Goal: Information Seeking & Learning: Learn about a topic

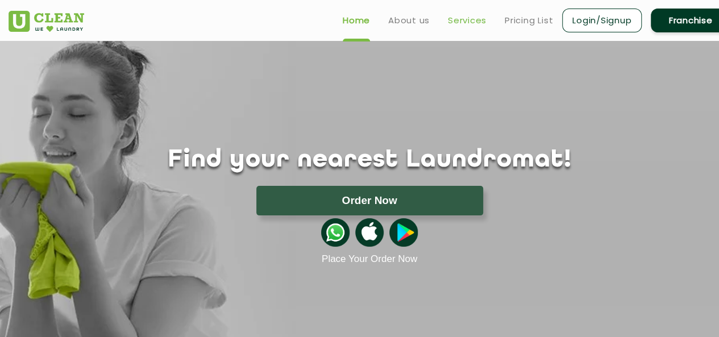
click at [468, 22] on link "Services" at bounding box center [467, 21] width 39 height 14
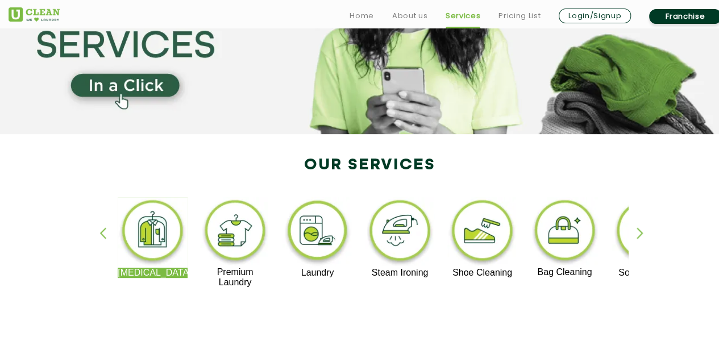
scroll to position [227, 0]
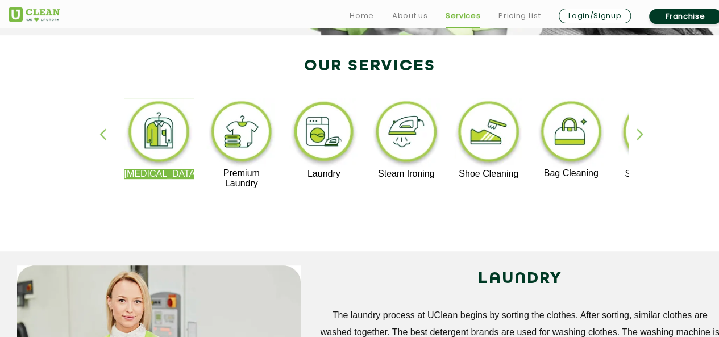
drag, startPoint x: 536, startPoint y: 172, endPoint x: 569, endPoint y: 173, distance: 32.4
click at [569, 173] on p "Bag Cleaning" at bounding box center [571, 173] width 70 height 10
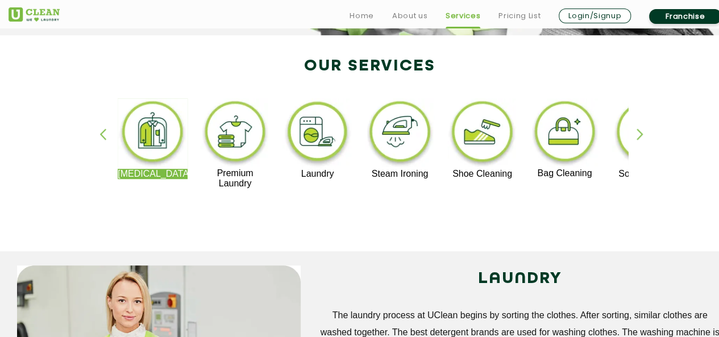
click at [639, 137] on div "button" at bounding box center [644, 143] width 17 height 31
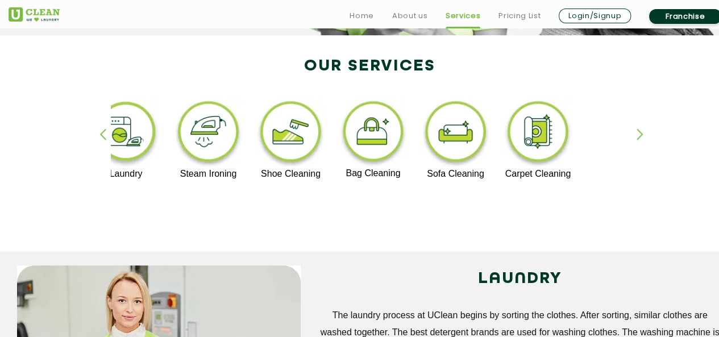
drag, startPoint x: 500, startPoint y: 180, endPoint x: 481, endPoint y: 175, distance: 19.4
click at [481, 175] on div "Dry Cleaning Premium Laundry Laundry Steam Ironing Shoe Cleaning Bag Cleaning S…" at bounding box center [616, 143] width 1395 height 90
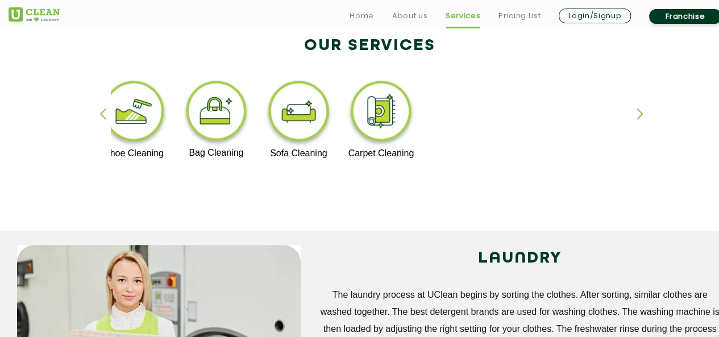
scroll to position [248, 0]
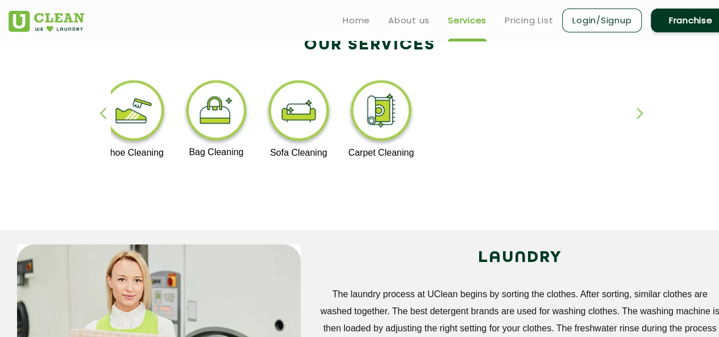
click at [105, 115] on div "button" at bounding box center [107, 122] width 17 height 31
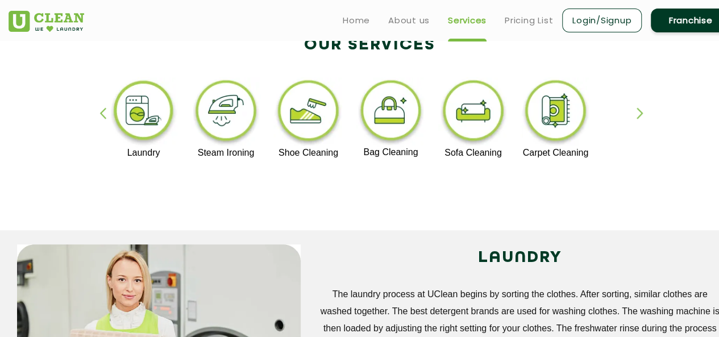
click at [105, 115] on div "button" at bounding box center [107, 122] width 17 height 31
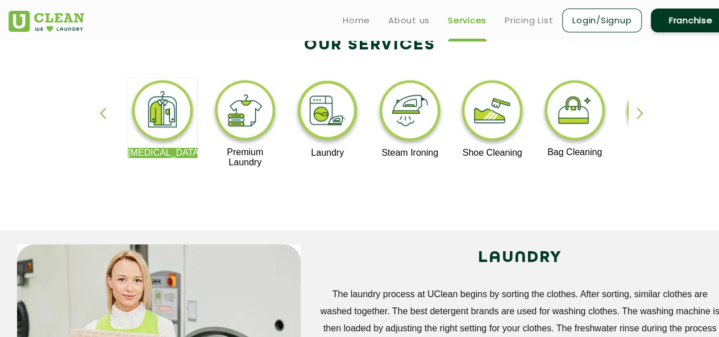
drag, startPoint x: 371, startPoint y: 151, endPoint x: 421, endPoint y: 151, distance: 50.0
click at [421, 151] on p "Steam Ironing" at bounding box center [410, 153] width 70 height 10
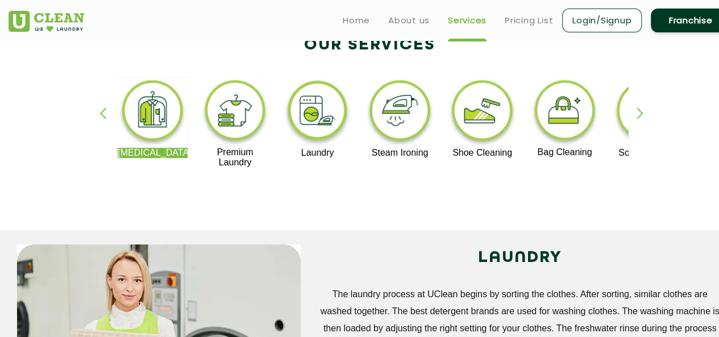
click at [391, 154] on p "Steam Ironing" at bounding box center [400, 153] width 70 height 10
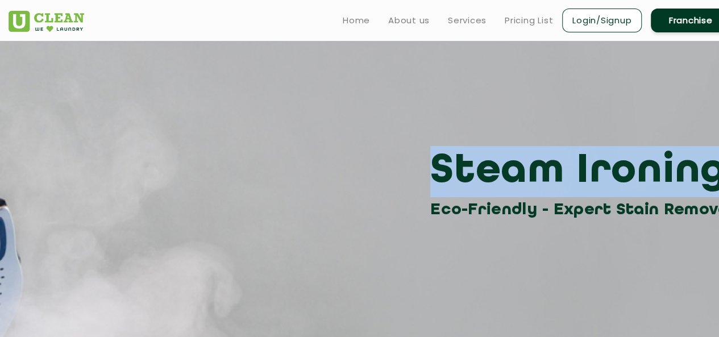
drag, startPoint x: 428, startPoint y: 161, endPoint x: 710, endPoint y: 163, distance: 281.9
click at [719, 163] on html "Home About us Services Pricing List Login/Signup Franchise Home About us Franch…" at bounding box center [359, 168] width 719 height 337
copy h3 "Steam Ironing"
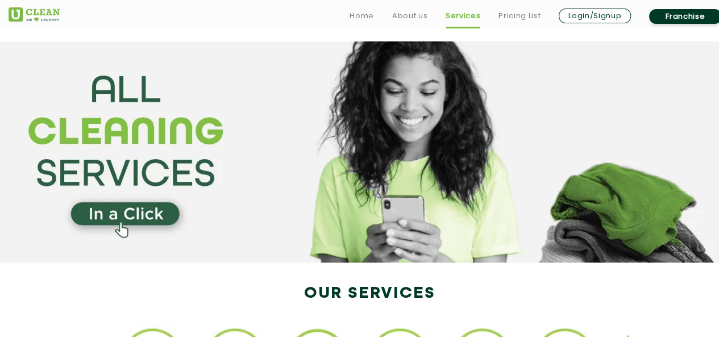
scroll to position [248, 0]
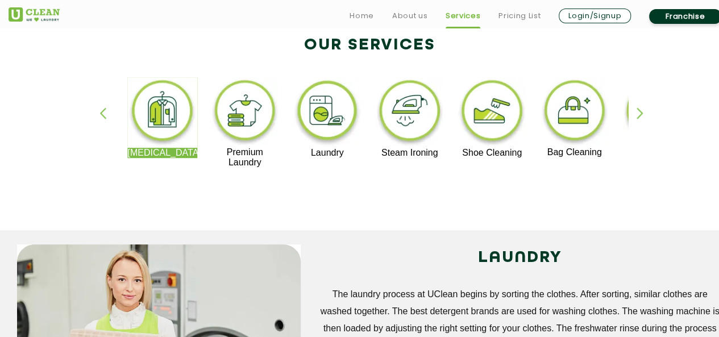
drag, startPoint x: 123, startPoint y: 153, endPoint x: 173, endPoint y: 160, distance: 50.5
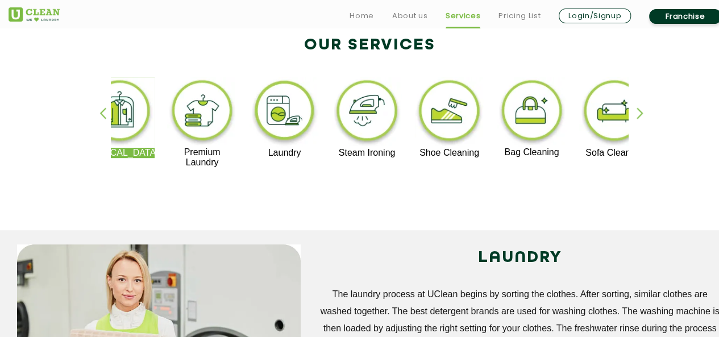
drag, startPoint x: 192, startPoint y: 157, endPoint x: 161, endPoint y: 160, distance: 31.3
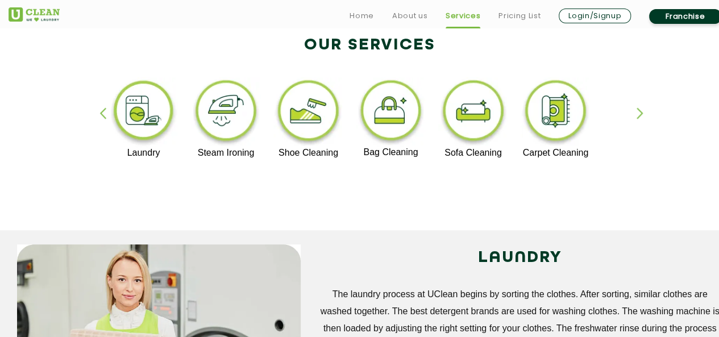
drag, startPoint x: 97, startPoint y: 114, endPoint x: 102, endPoint y: 115, distance: 5.8
click at [102, 115] on div "Dry Cleaning Premium Laundry Laundry Steam Ironing Shoe Cleaning Bag Cleaning S…" at bounding box center [369, 128] width 739 height 205
click at [102, 115] on div "button" at bounding box center [107, 122] width 17 height 31
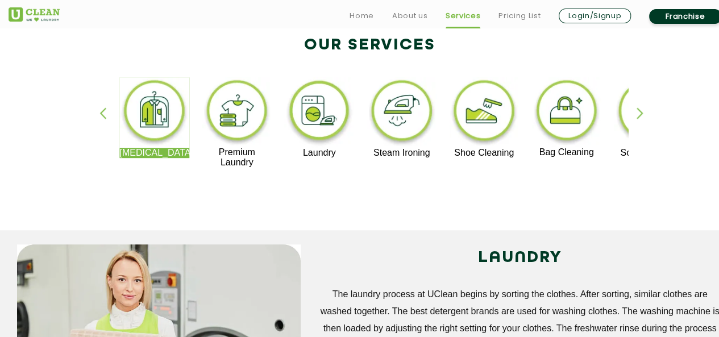
drag, startPoint x: 125, startPoint y: 141, endPoint x: 134, endPoint y: 155, distance: 15.9
click at [134, 155] on div "[MEDICAL_DATA]" at bounding box center [154, 117] width 70 height 81
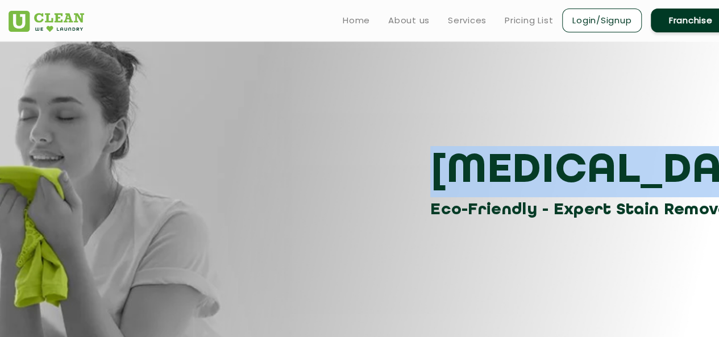
drag, startPoint x: 432, startPoint y: 159, endPoint x: 719, endPoint y: 188, distance: 287.9
click at [719, 188] on html "Home About us Services Pricing List Login/Signup Franchise Home About us Franch…" at bounding box center [359, 168] width 719 height 337
copy h3 "[MEDICAL_DATA]"
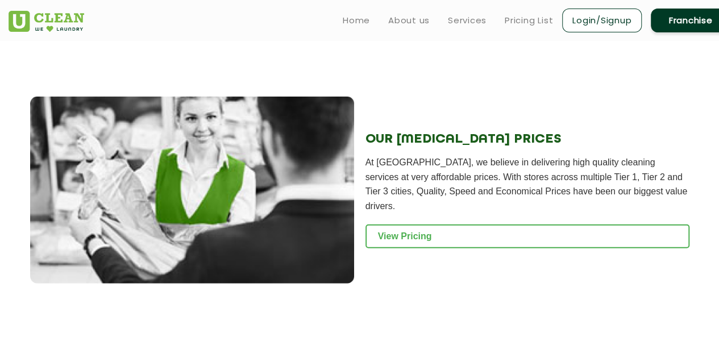
scroll to position [1326, 0]
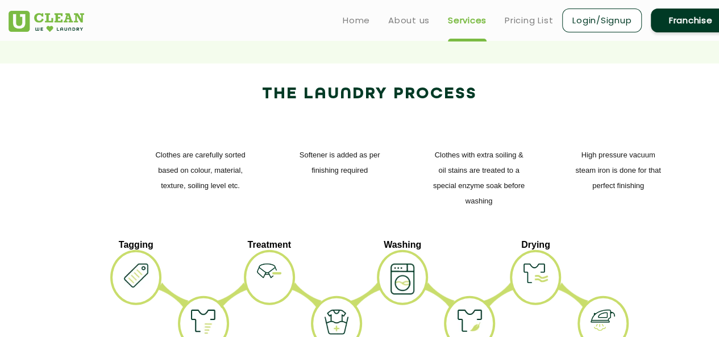
scroll to position [248, 0]
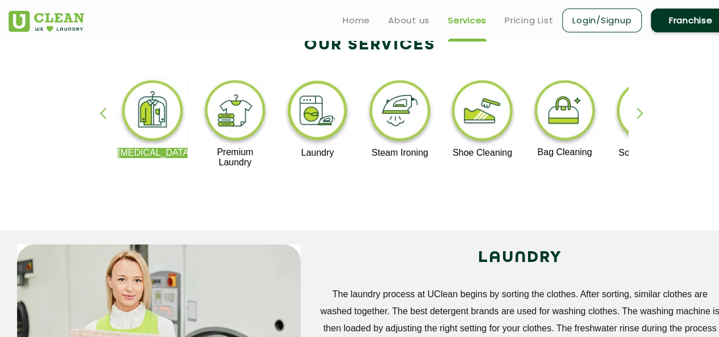
click at [307, 189] on div "Dry Cleaning Premium Laundry Laundry Steam Ironing Shoe Cleaning Bag Cleaning S…" at bounding box center [369, 128] width 739 height 205
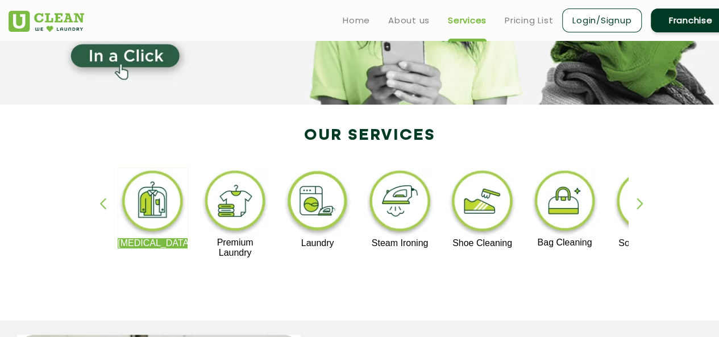
scroll to position [135, 0]
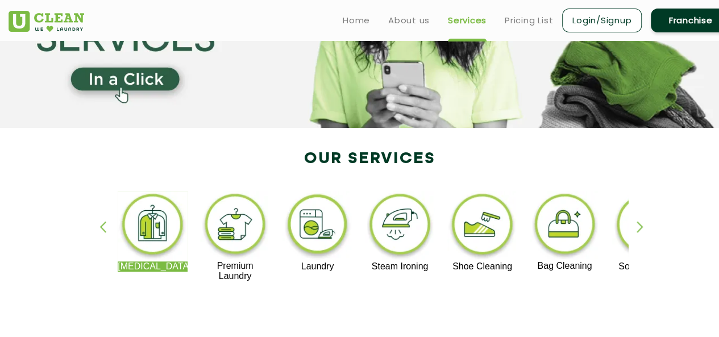
click at [409, 267] on p "Steam Ironing" at bounding box center [400, 266] width 70 height 10
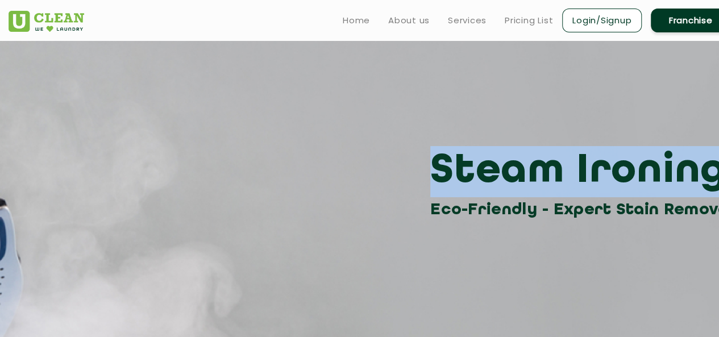
drag, startPoint x: 438, startPoint y: 164, endPoint x: 683, endPoint y: 171, distance: 245.6
click at [683, 171] on h3 "Steam Ironing" at bounding box center [584, 171] width 309 height 51
copy h3 "Steam Ironing"
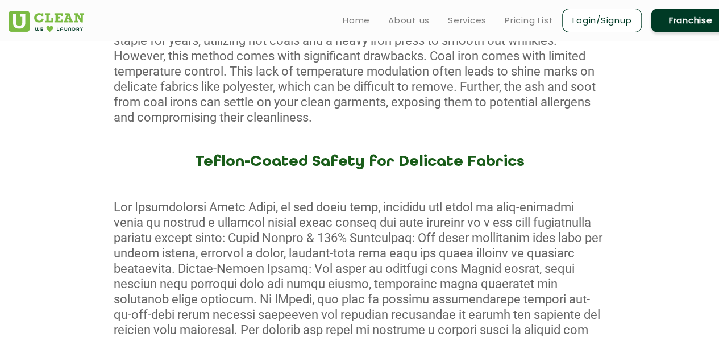
scroll to position [455, 0]
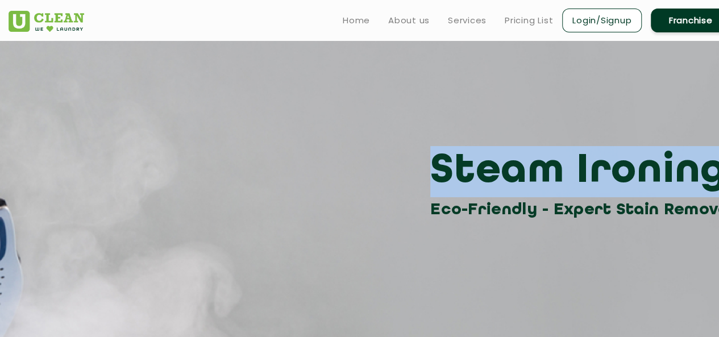
drag, startPoint x: 438, startPoint y: 162, endPoint x: 694, endPoint y: 168, distance: 256.9
click at [694, 168] on h3 "Steam Ironing" at bounding box center [584, 171] width 309 height 51
copy h3 "Steam Ironing"
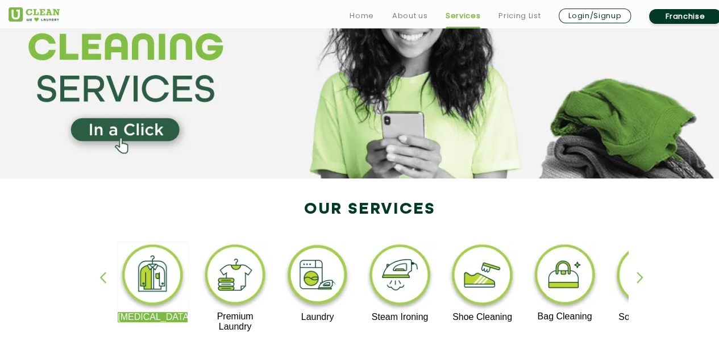
scroll to position [170, 0]
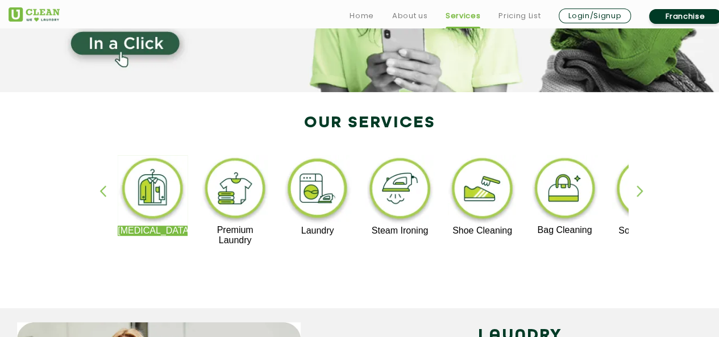
click at [322, 192] on img at bounding box center [317, 190] width 70 height 70
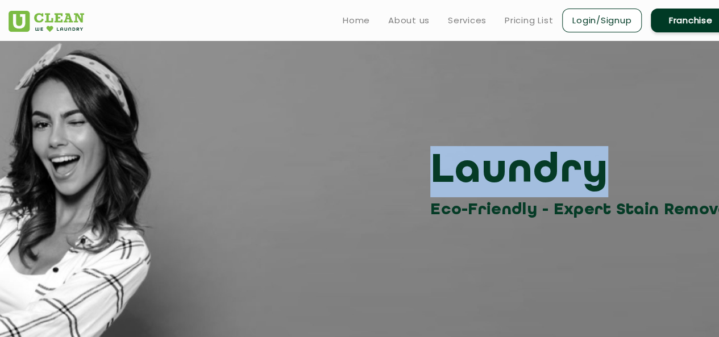
drag, startPoint x: 432, startPoint y: 168, endPoint x: 630, endPoint y: 167, distance: 197.8
click at [630, 167] on h3 "Laundry" at bounding box center [584, 171] width 309 height 51
copy h3 "Laundry"
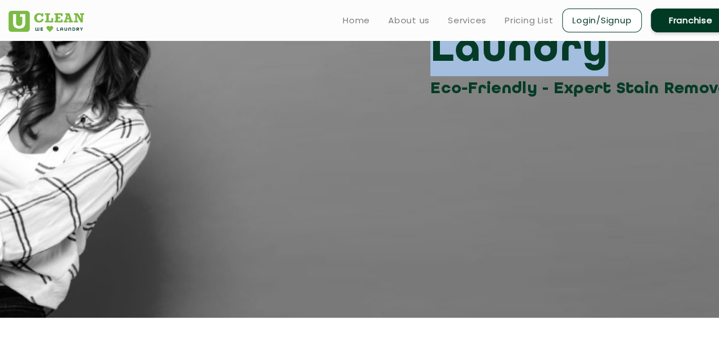
scroll to position [74, 0]
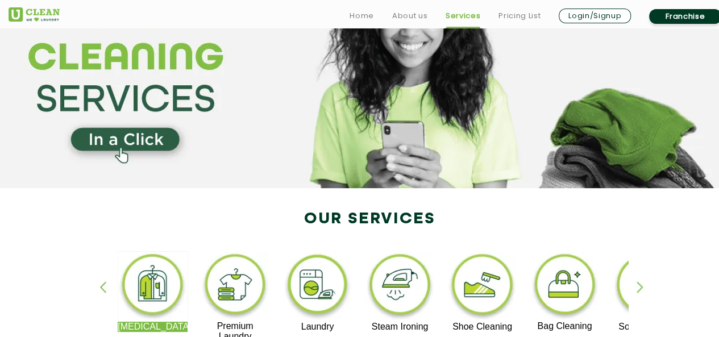
scroll to position [170, 0]
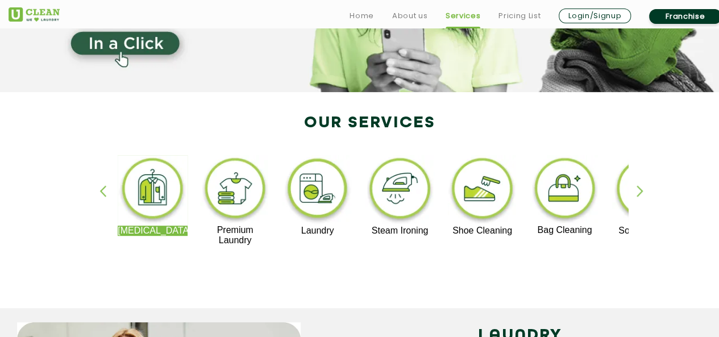
click at [232, 196] on img at bounding box center [235, 190] width 70 height 70
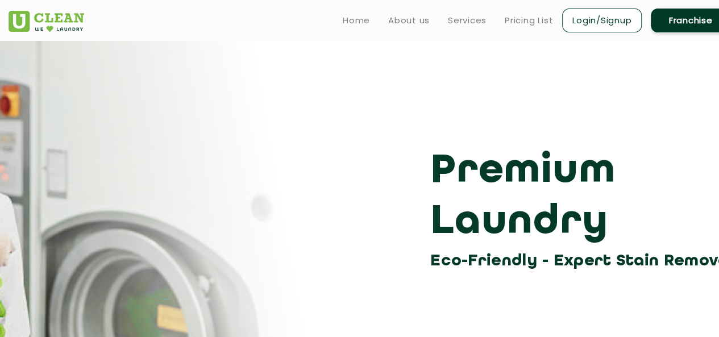
scroll to position [170, 0]
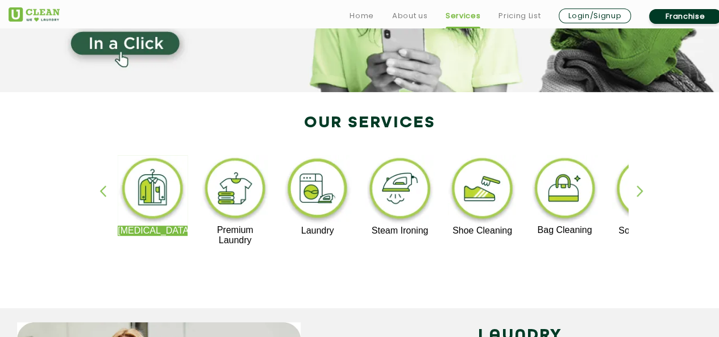
click at [153, 204] on img at bounding box center [153, 190] width 70 height 70
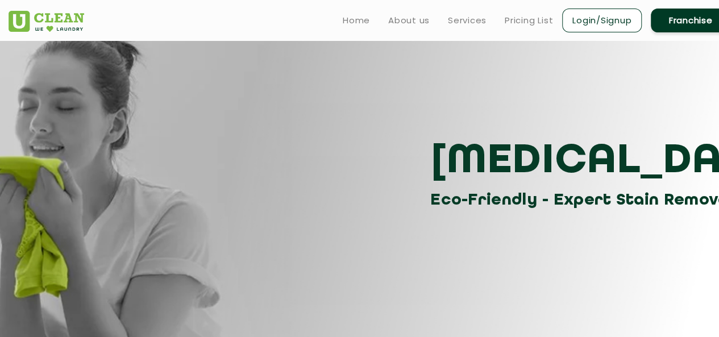
scroll to position [10, 0]
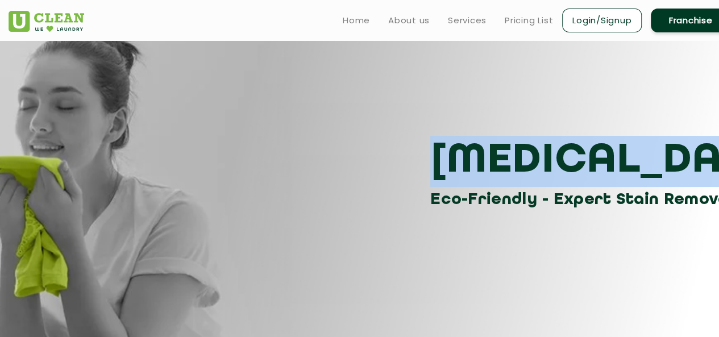
drag, startPoint x: 442, startPoint y: 148, endPoint x: 657, endPoint y: 145, distance: 214.8
click at [657, 145] on h3 "[MEDICAL_DATA]" at bounding box center [584, 161] width 309 height 51
copy h3 "[MEDICAL_DATA]"
